Goal: Transaction & Acquisition: Purchase product/service

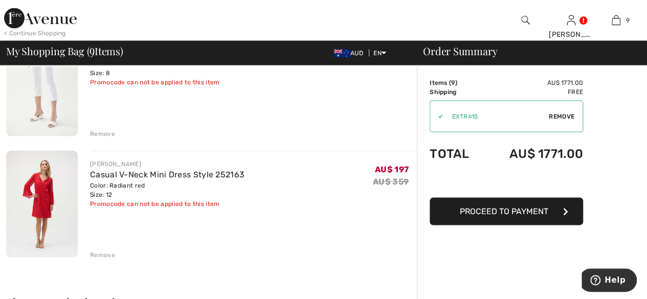
click at [107, 254] on div "Remove" at bounding box center [102, 254] width 25 height 9
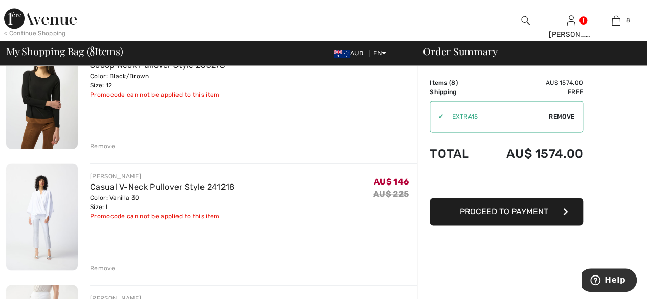
scroll to position [665, 0]
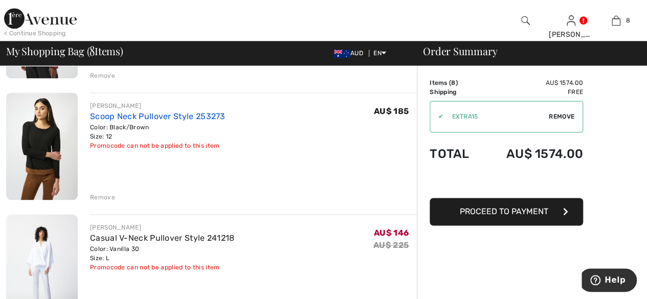
click at [108, 120] on link "Scoop Neck Pullover Style 253273" at bounding box center [157, 116] width 135 height 10
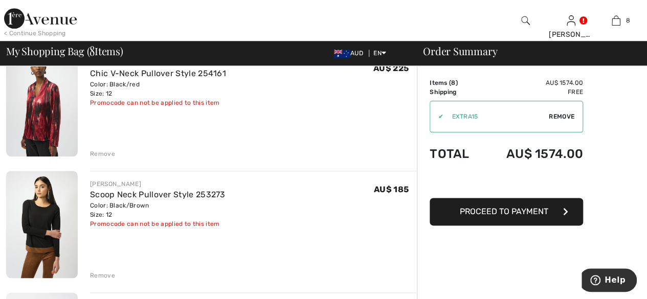
scroll to position [562, 0]
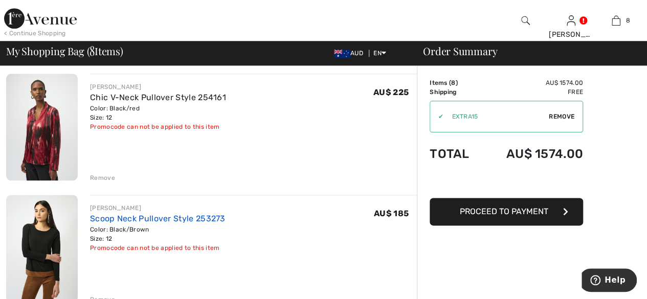
click at [120, 218] on link "Scoop Neck Pullover Style 253273" at bounding box center [157, 219] width 135 height 10
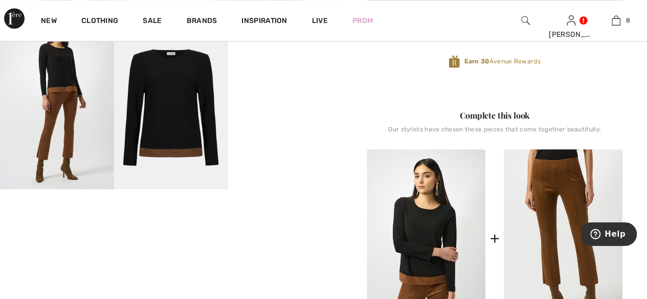
scroll to position [460, 0]
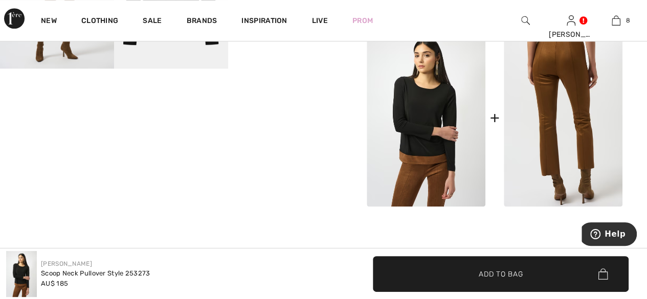
click at [589, 168] on img at bounding box center [562, 118] width 119 height 178
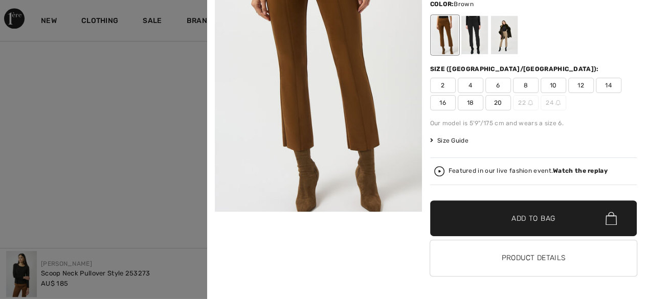
scroll to position [0, 0]
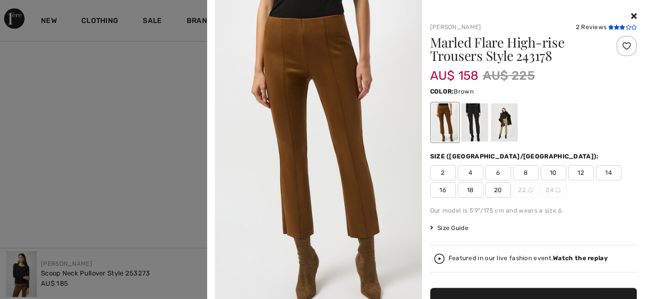
click at [607, 30] on span at bounding box center [621, 28] width 29 height 6
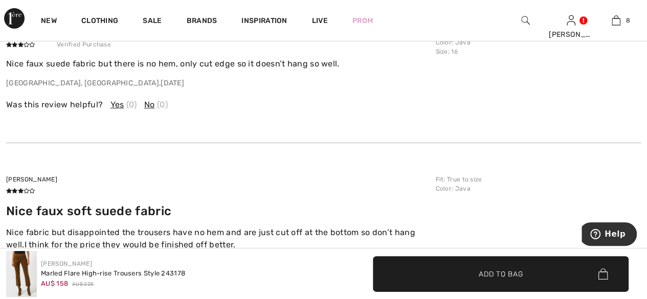
scroll to position [1789, 0]
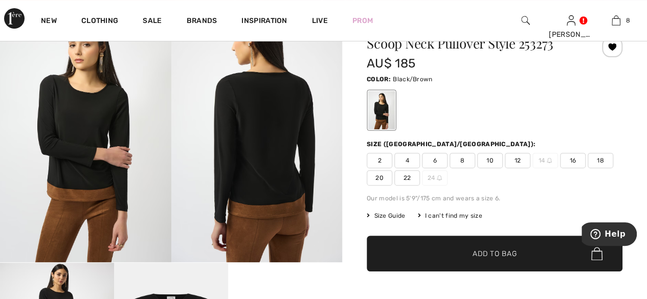
scroll to position [102, 0]
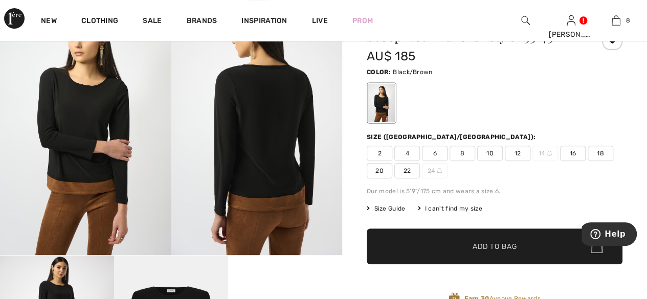
click at [391, 210] on span "Size Guide" at bounding box center [386, 208] width 38 height 9
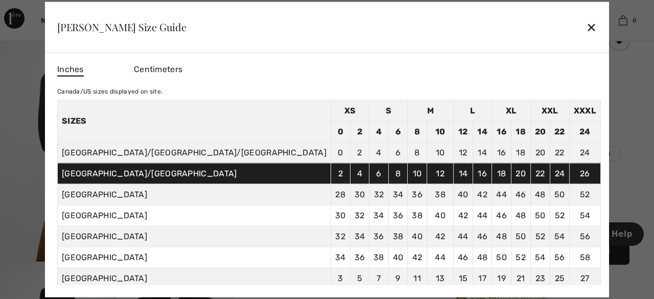
click at [586, 27] on div "✕" at bounding box center [591, 26] width 11 height 21
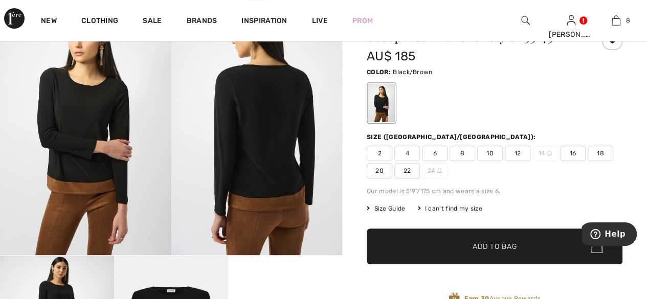
click at [520, 155] on span "12" at bounding box center [518, 153] width 26 height 15
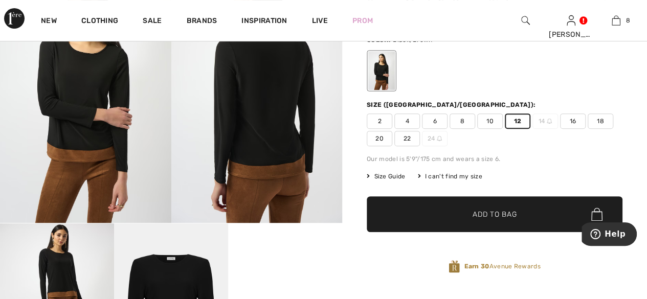
scroll to position [204, 0]
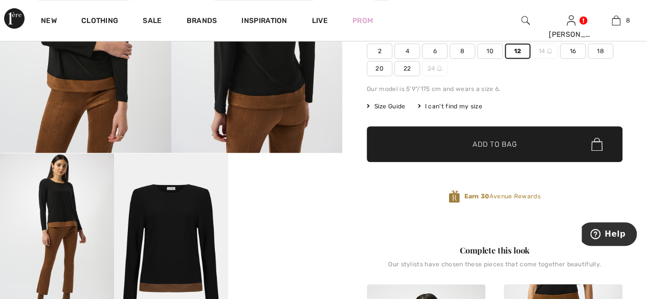
click at [485, 148] on span "Add to Bag" at bounding box center [494, 144] width 44 height 11
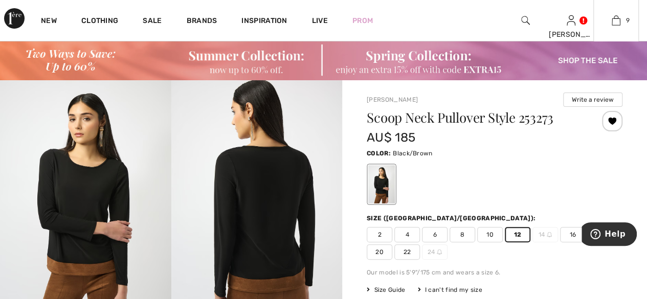
scroll to position [0, 0]
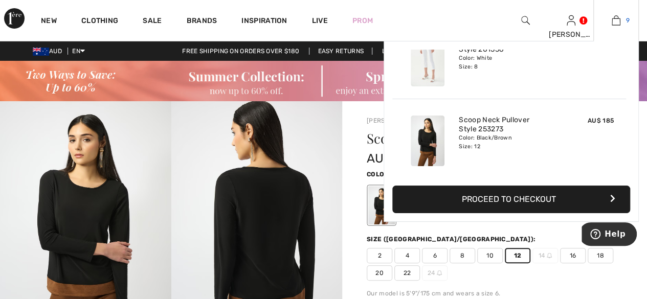
click at [619, 24] on img at bounding box center [615, 20] width 9 height 12
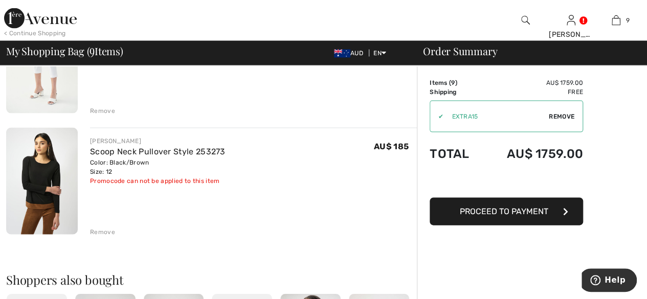
scroll to position [1022, 0]
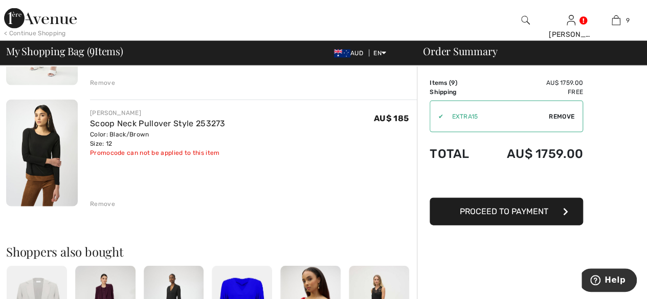
click at [105, 205] on div "Remove" at bounding box center [102, 203] width 25 height 9
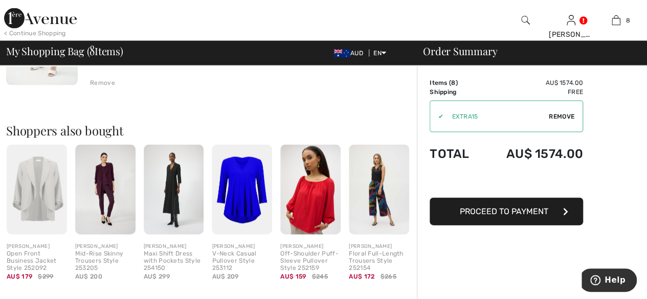
click at [32, 241] on div "Quick view [PERSON_NAME] Open Front Business Jacket Style 252092 AU$ 179 $299" at bounding box center [37, 217] width 60 height 145
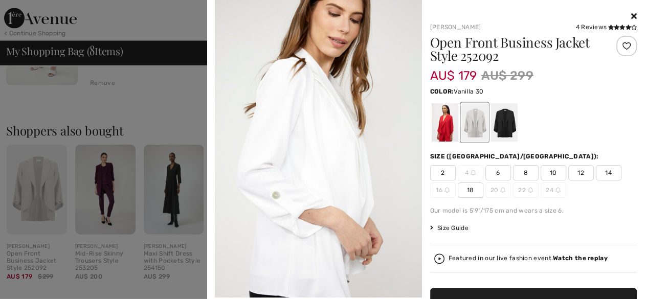
scroll to position [307, 0]
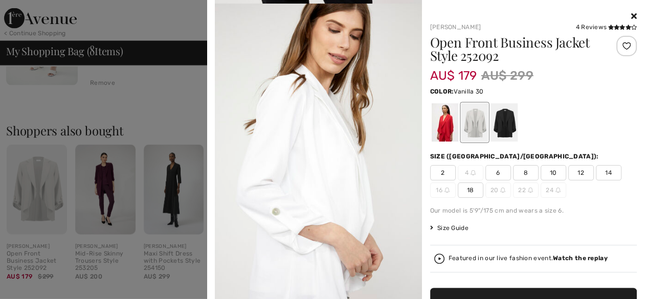
click at [603, 171] on span "14" at bounding box center [609, 172] width 26 height 15
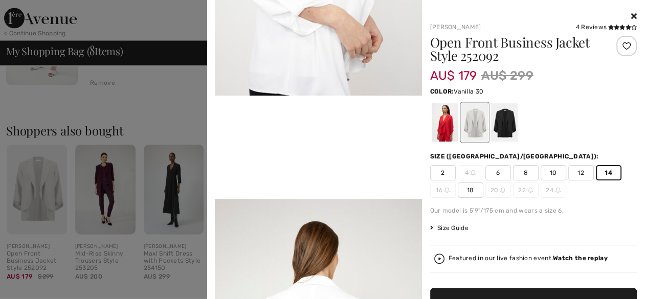
scroll to position [613, 0]
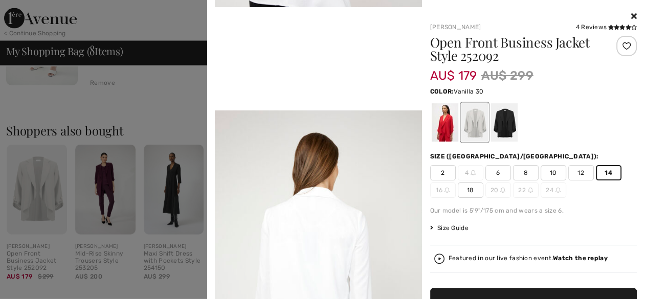
click at [455, 227] on span "Size Guide" at bounding box center [449, 227] width 38 height 9
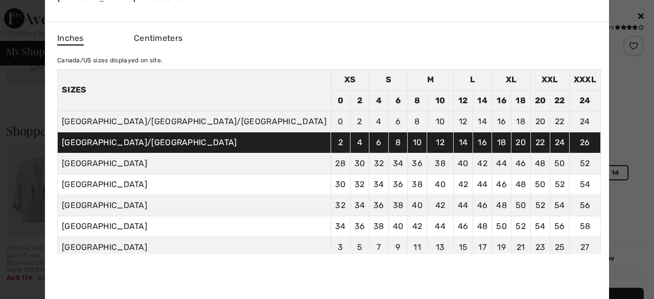
click at [574, 105] on div at bounding box center [327, 149] width 654 height 299
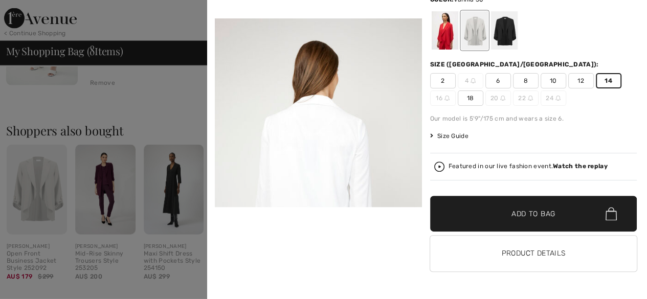
scroll to position [102, 0]
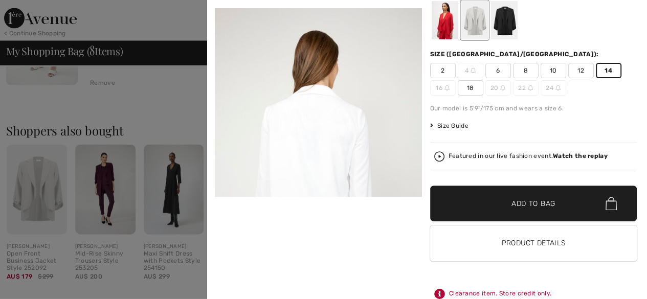
click at [551, 210] on span "✔ Added to Bag Add to Bag" at bounding box center [533, 204] width 207 height 36
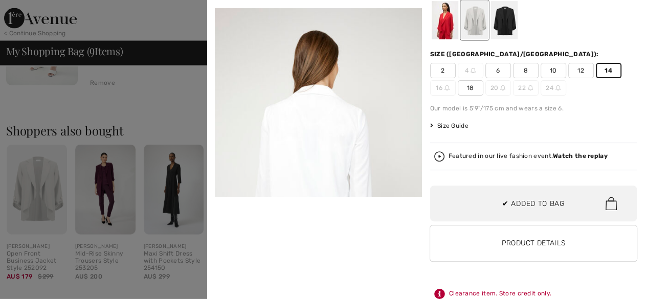
scroll to position [588, 0]
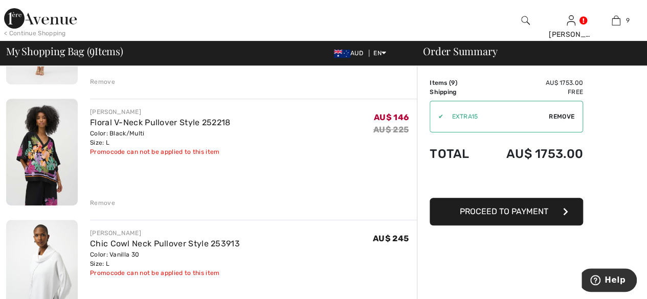
scroll to position [204, 0]
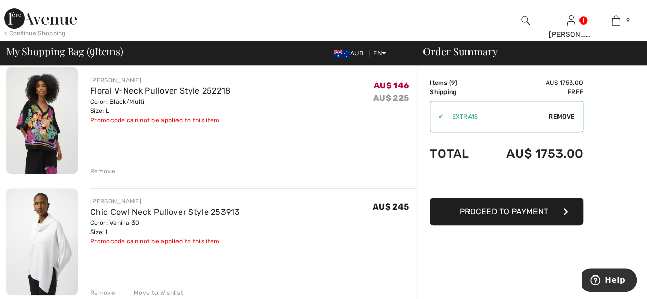
click at [55, 97] on img at bounding box center [42, 120] width 72 height 107
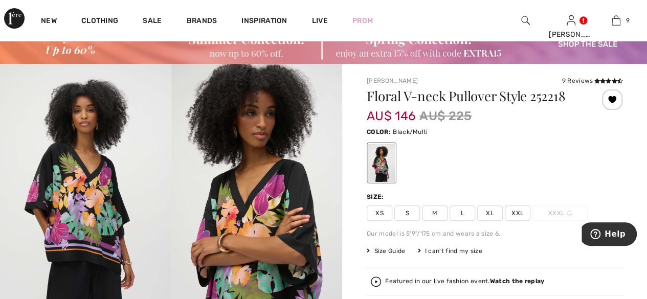
scroll to position [51, 0]
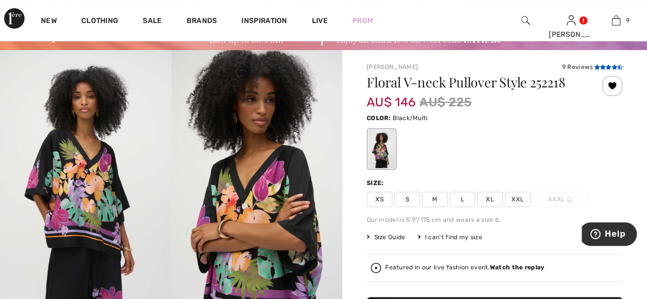
click at [596, 65] on icon at bounding box center [596, 66] width 6 height 5
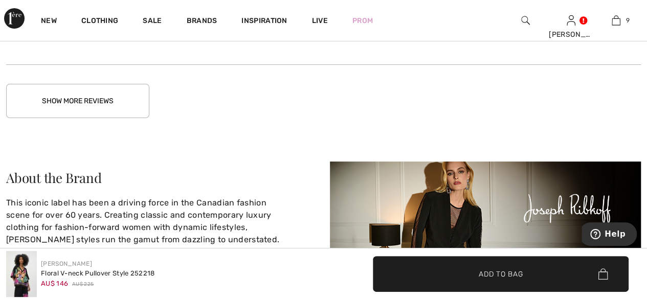
scroll to position [2016, 0]
